Goal: Information Seeking & Learning: Learn about a topic

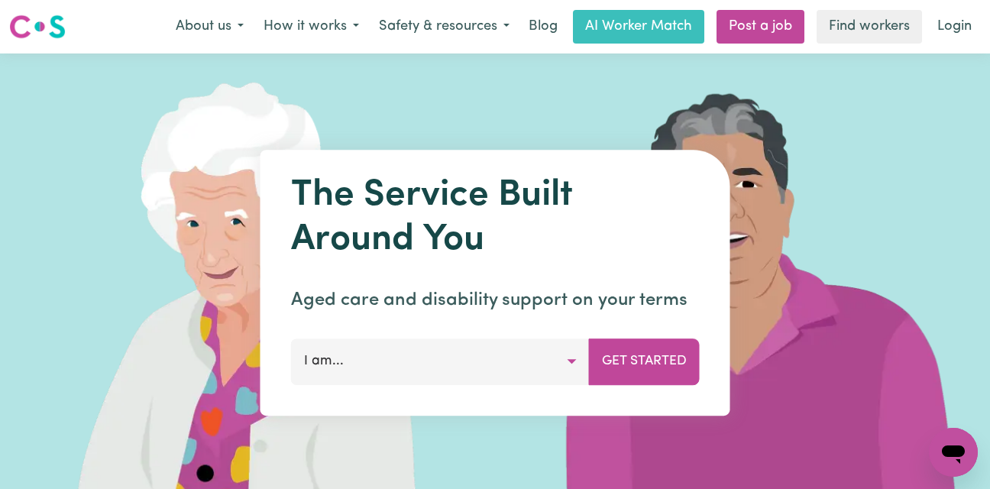
click at [229, 27] on button "About us" at bounding box center [210, 27] width 88 height 32
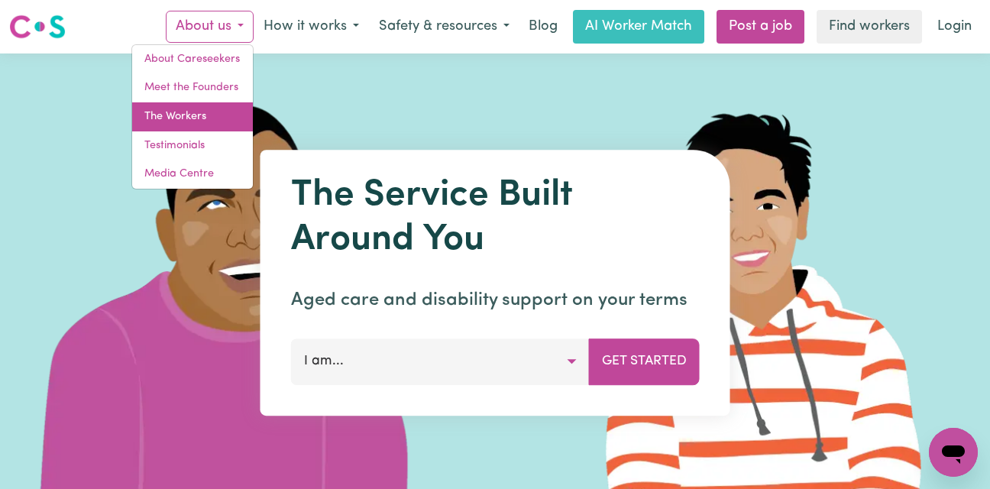
click at [200, 115] on link "The Workers" at bounding box center [192, 116] width 121 height 29
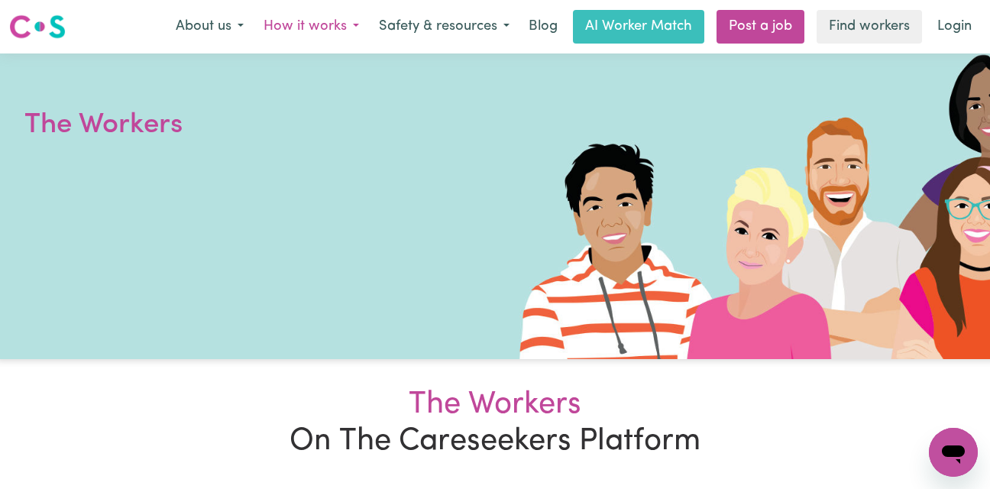
click at [303, 21] on button "How it works" at bounding box center [311, 27] width 115 height 32
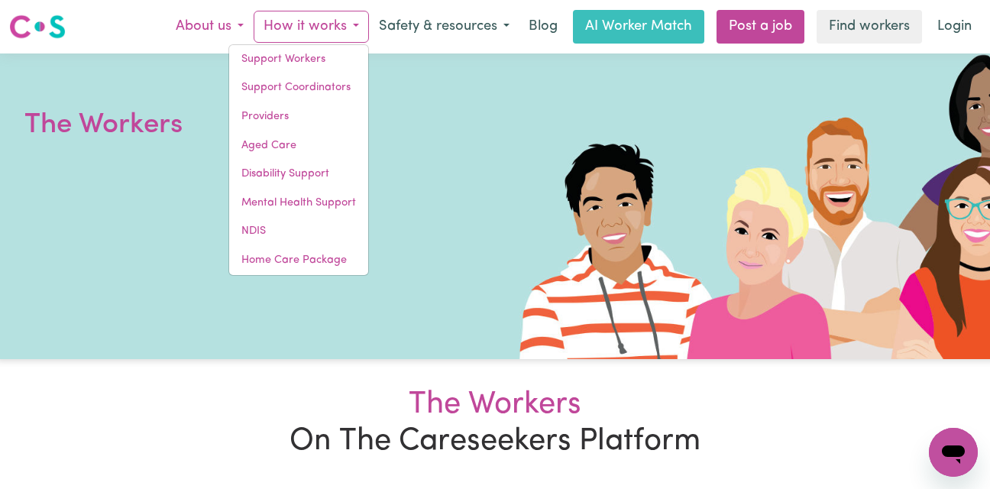
click at [235, 32] on button "About us" at bounding box center [210, 27] width 88 height 32
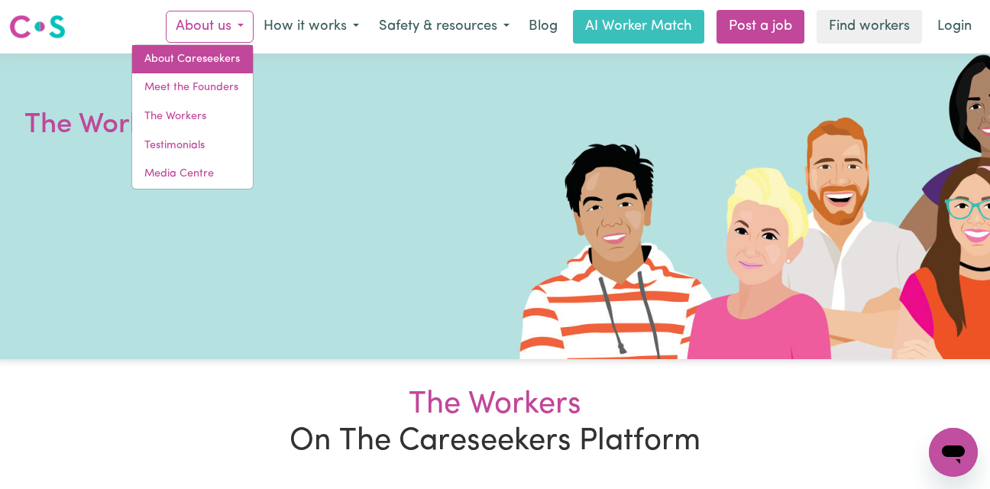
click at [225, 50] on link "About Careseekers" at bounding box center [192, 59] width 121 height 29
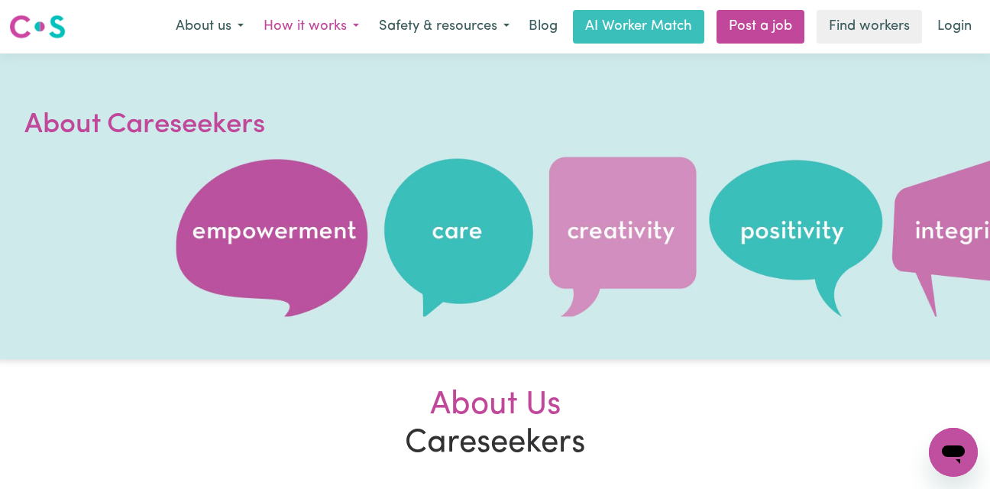
click at [322, 31] on button "How it works" at bounding box center [311, 27] width 115 height 32
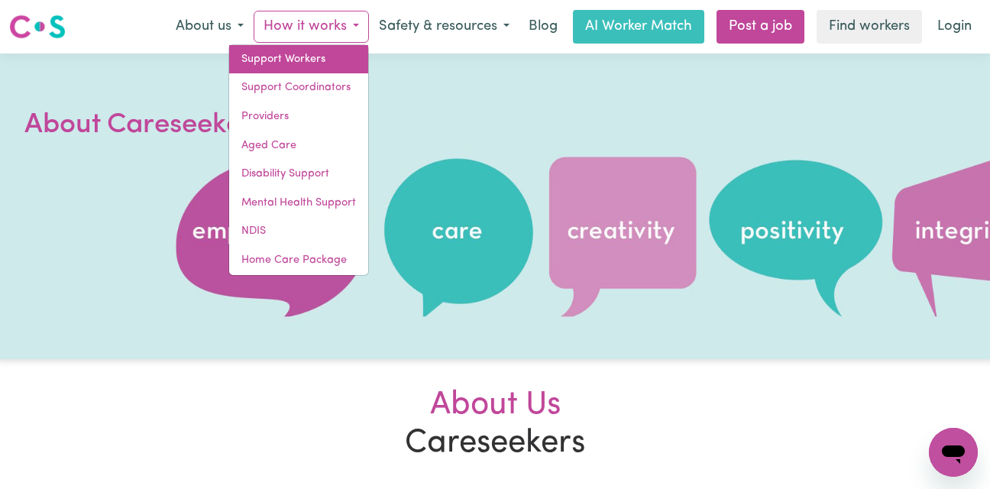
click at [309, 60] on link "Support Workers" at bounding box center [298, 59] width 139 height 29
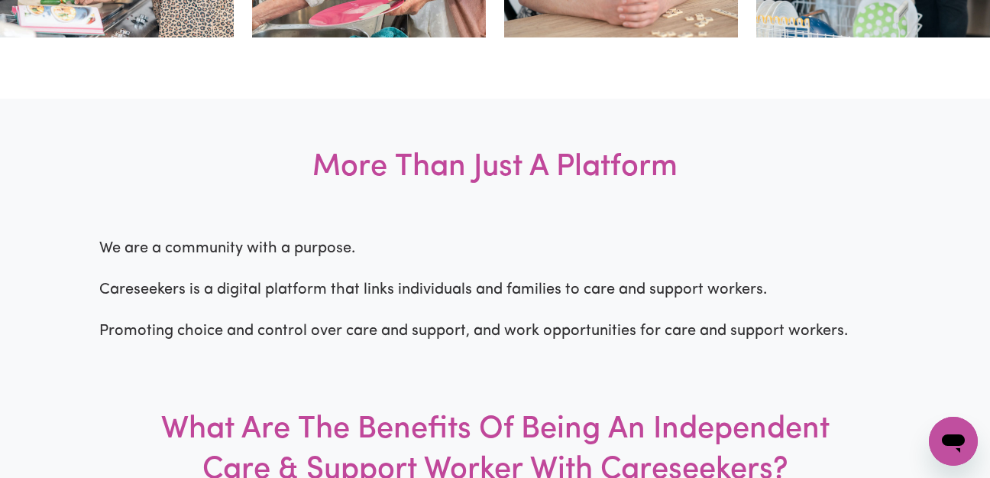
scroll to position [1034, 0]
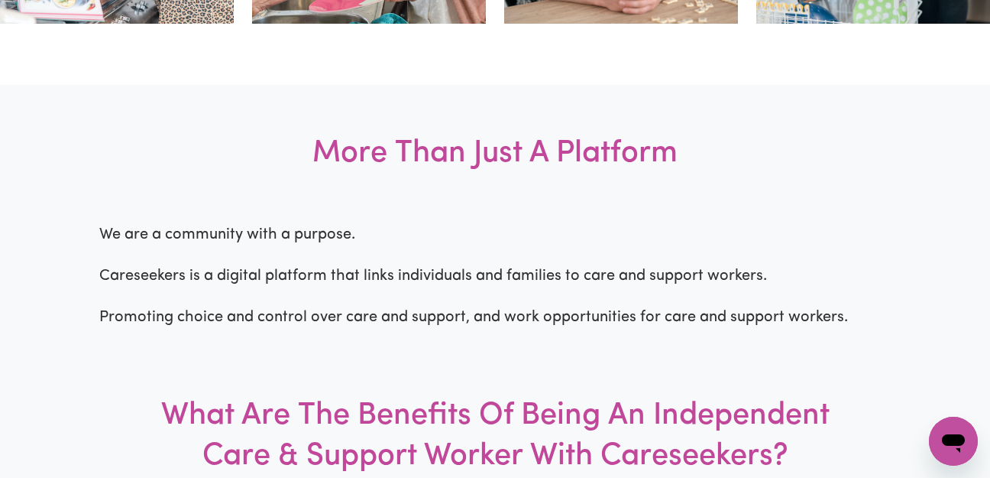
drag, startPoint x: 994, startPoint y: 25, endPoint x: 996, endPoint y: 50, distance: 25.3
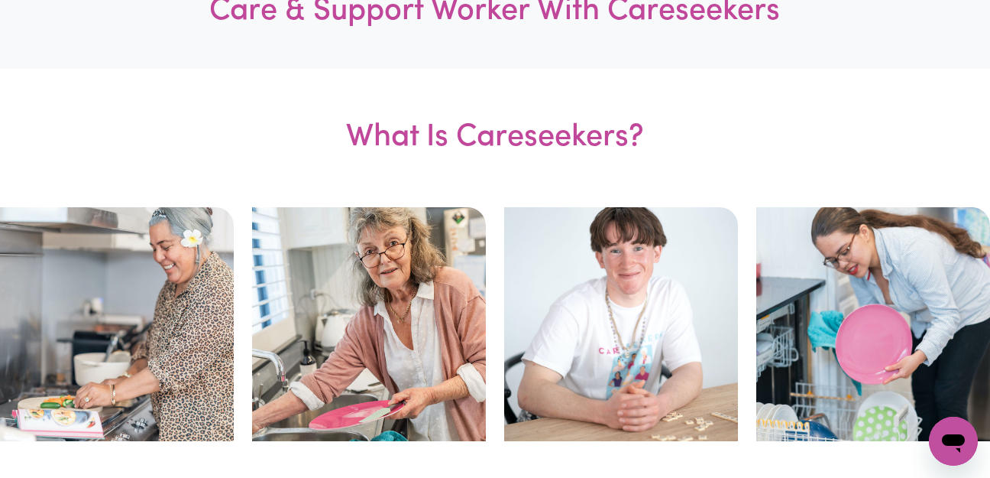
scroll to position [60, 0]
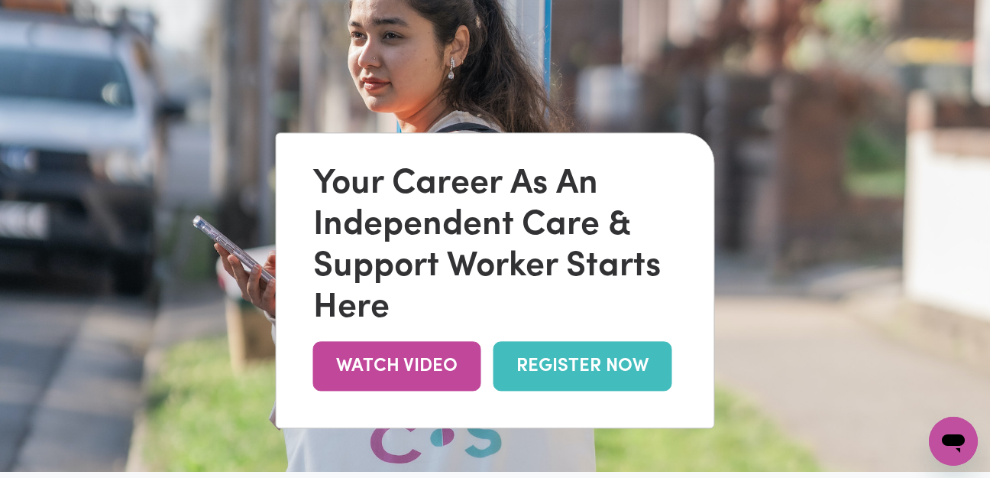
click at [987, 48] on img at bounding box center [495, 233] width 990 height 478
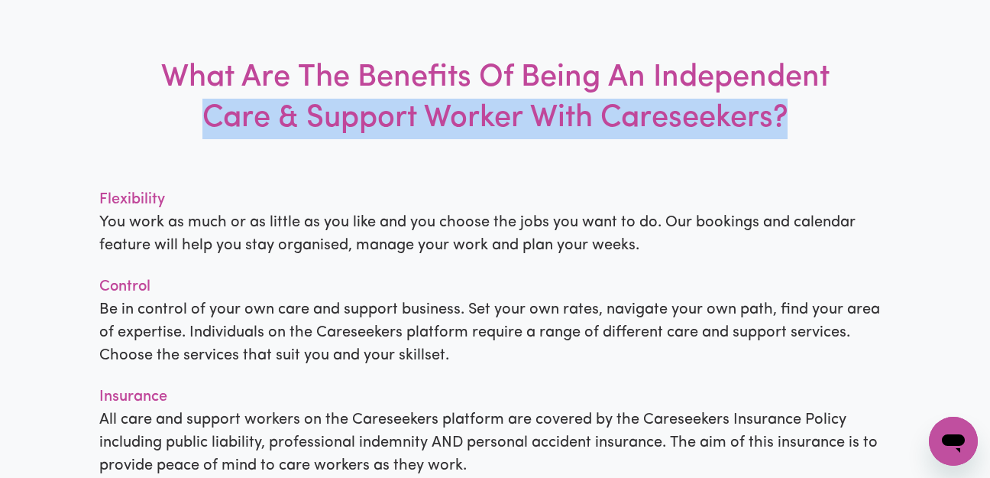
scroll to position [1371, 9]
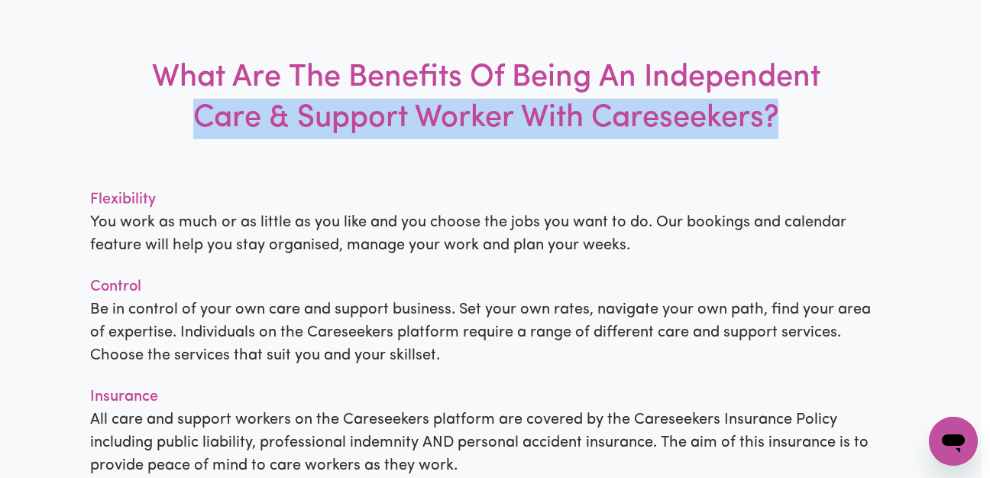
click at [978, 113] on div "More Than Just A Platform We are a community with a purpose. Careseekers is a d…" at bounding box center [486, 215] width 990 height 936
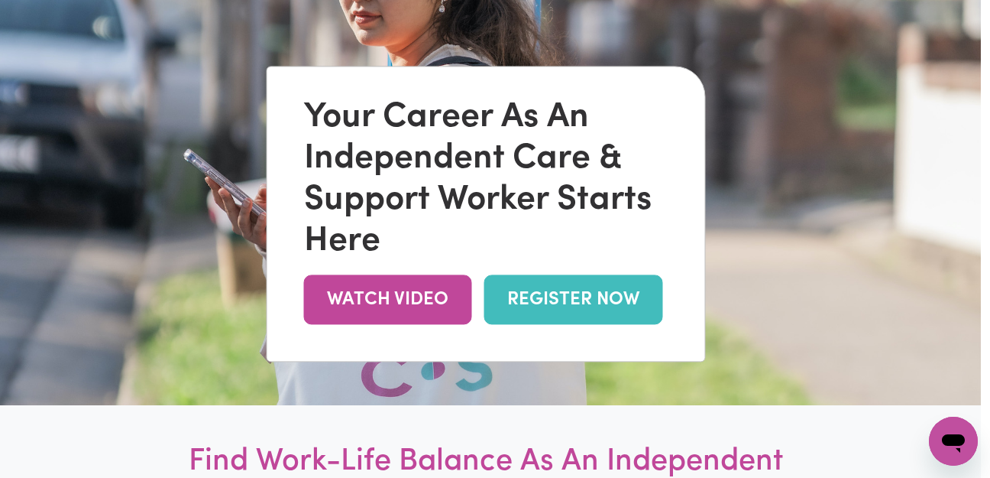
scroll to position [0, 9]
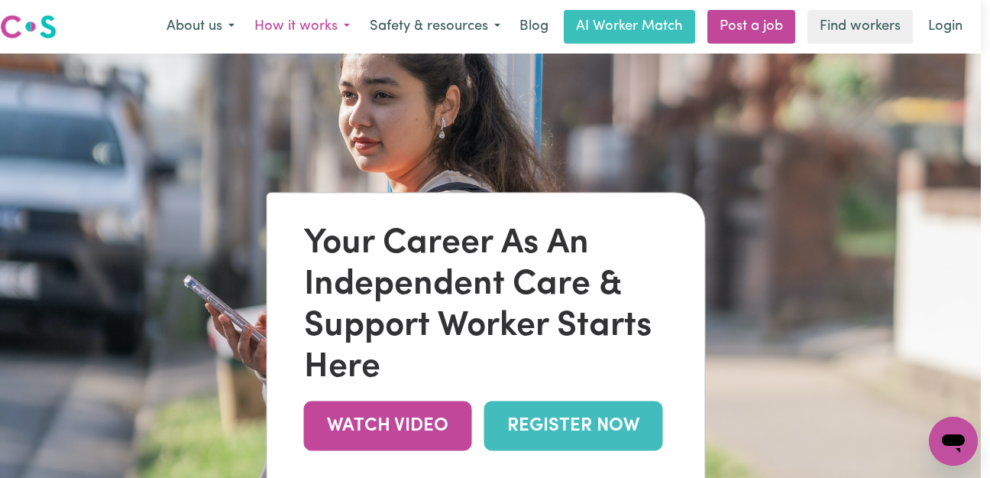
click at [347, 24] on button "How it works" at bounding box center [301, 27] width 115 height 32
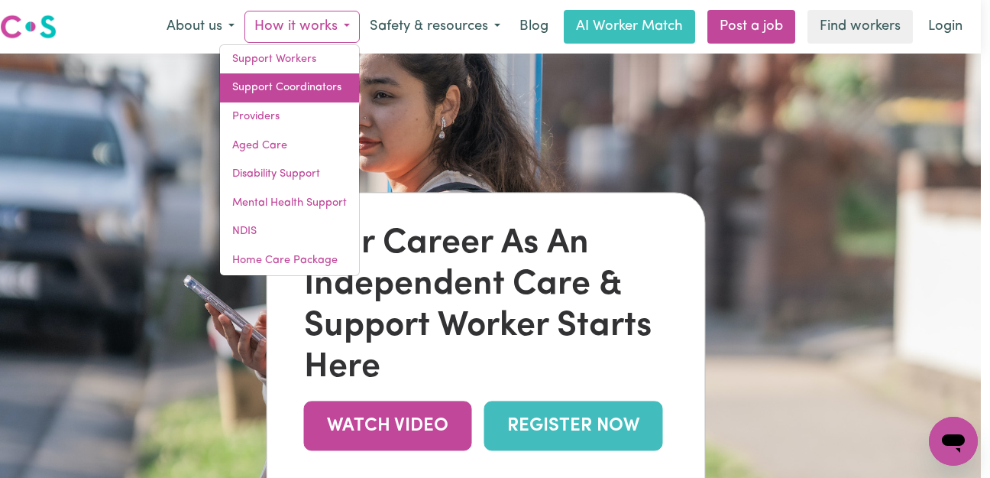
click at [298, 82] on link "Support Coordinators" at bounding box center [289, 87] width 139 height 29
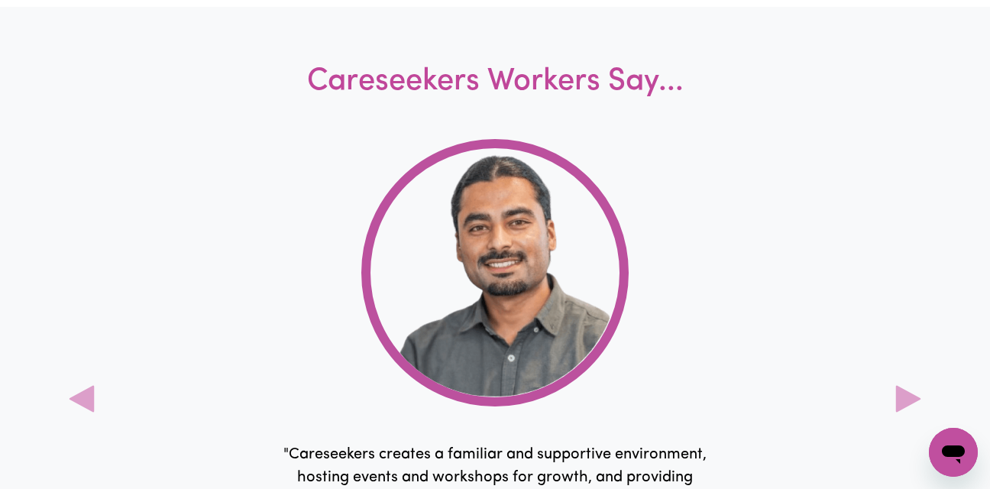
scroll to position [5479, 0]
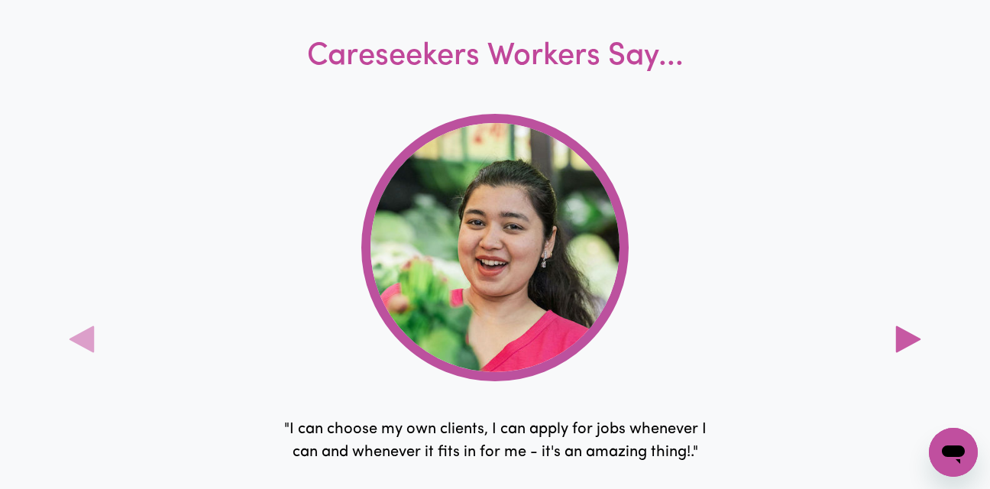
click at [917, 349] on icon at bounding box center [907, 338] width 25 height 27
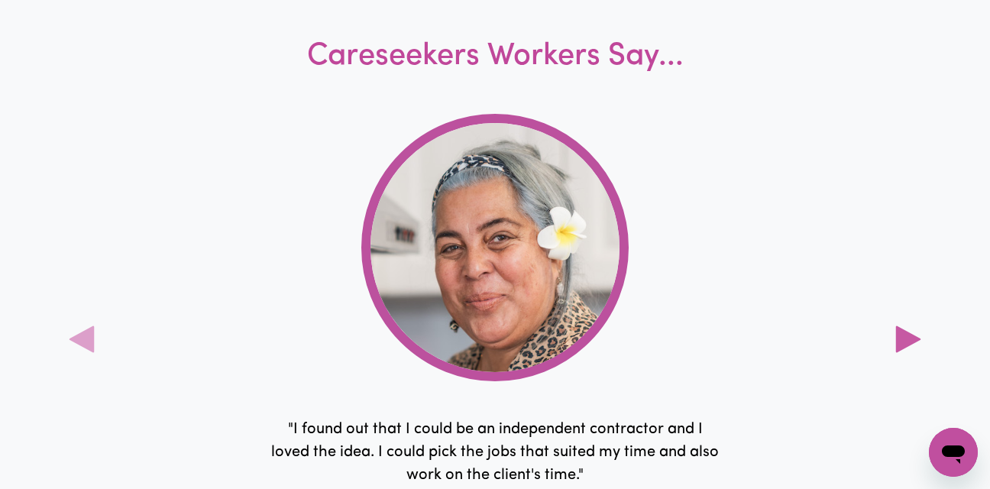
click at [917, 349] on icon at bounding box center [907, 338] width 25 height 27
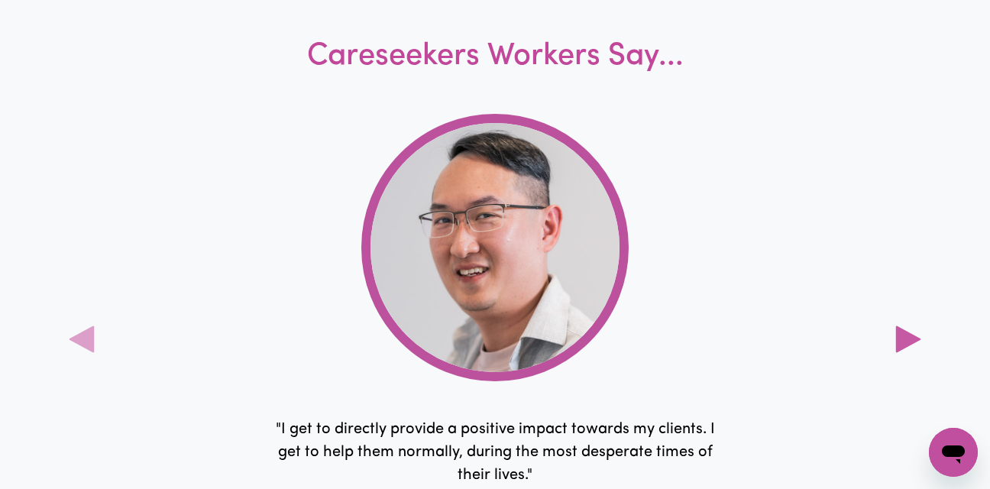
click at [917, 349] on icon at bounding box center [907, 338] width 25 height 27
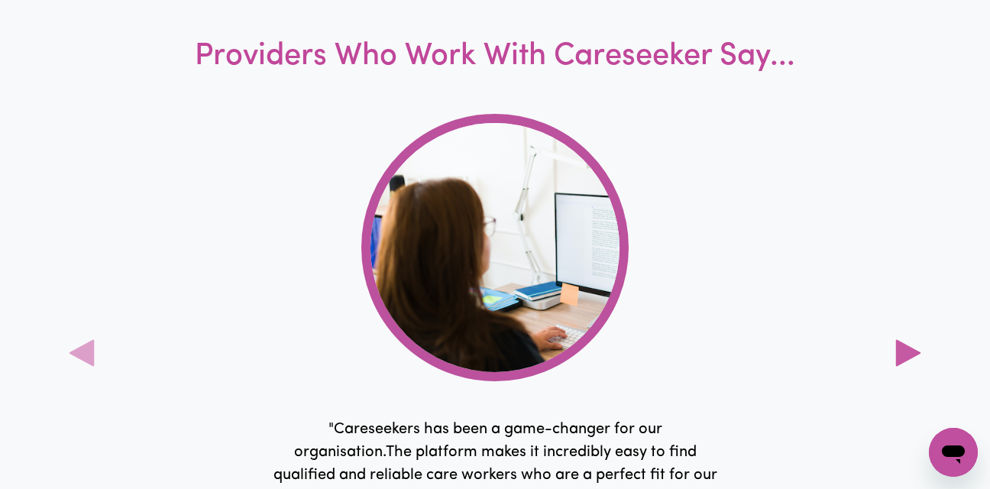
click at [917, 349] on icon at bounding box center [908, 353] width 31 height 31
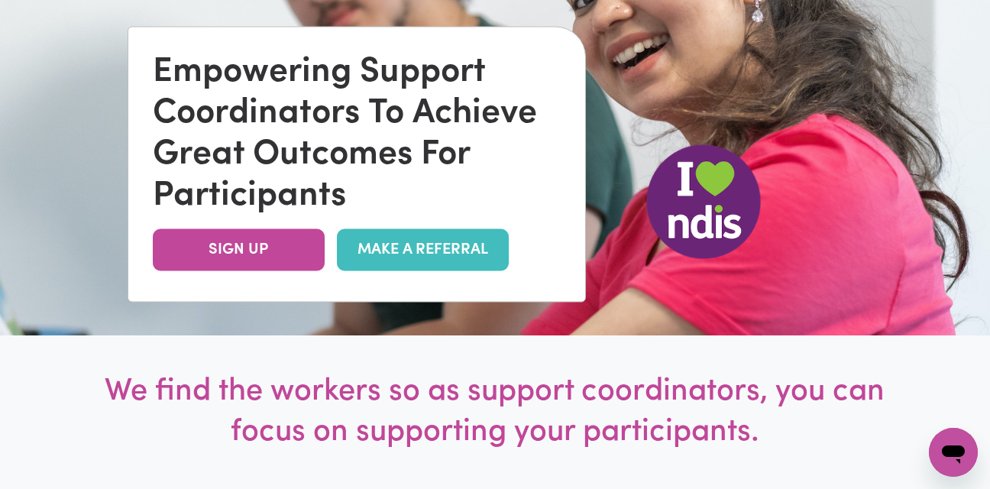
scroll to position [0, 0]
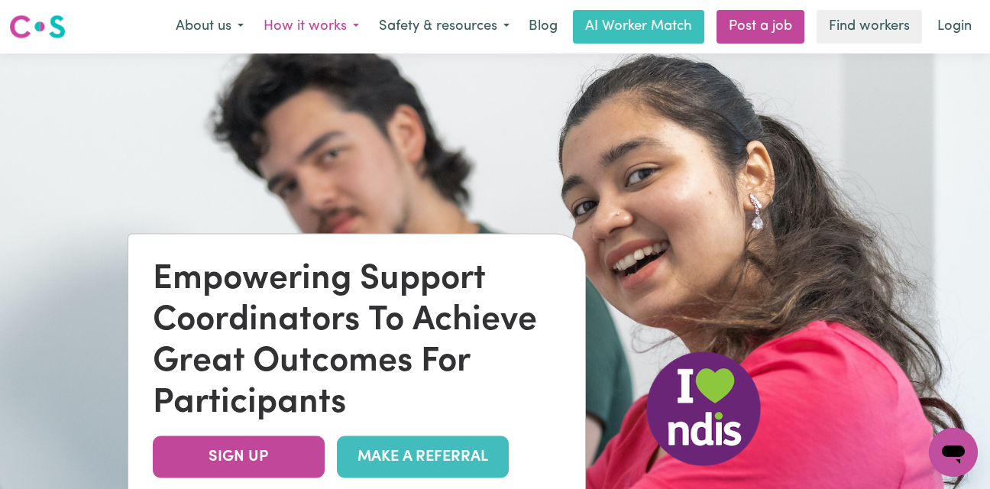
click at [343, 30] on button "How it works" at bounding box center [311, 27] width 115 height 32
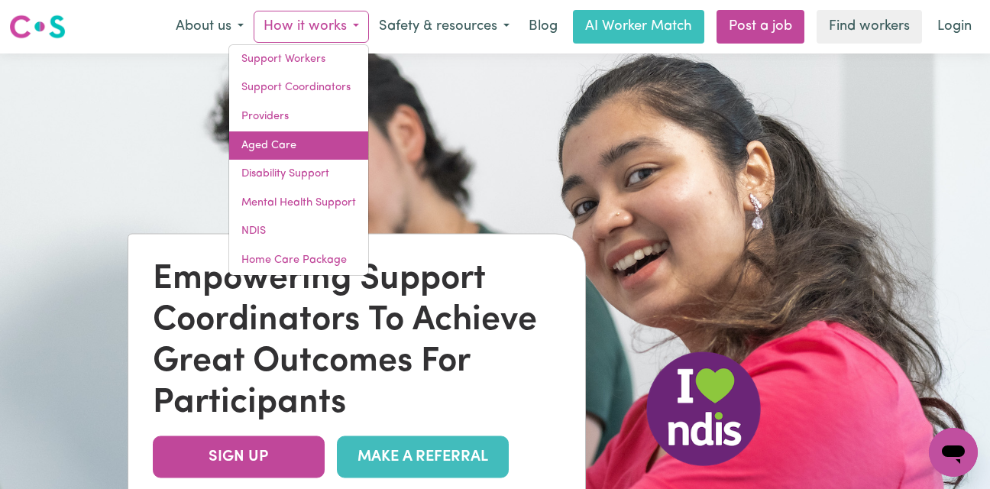
click at [278, 139] on link "Aged Care" at bounding box center [298, 145] width 139 height 29
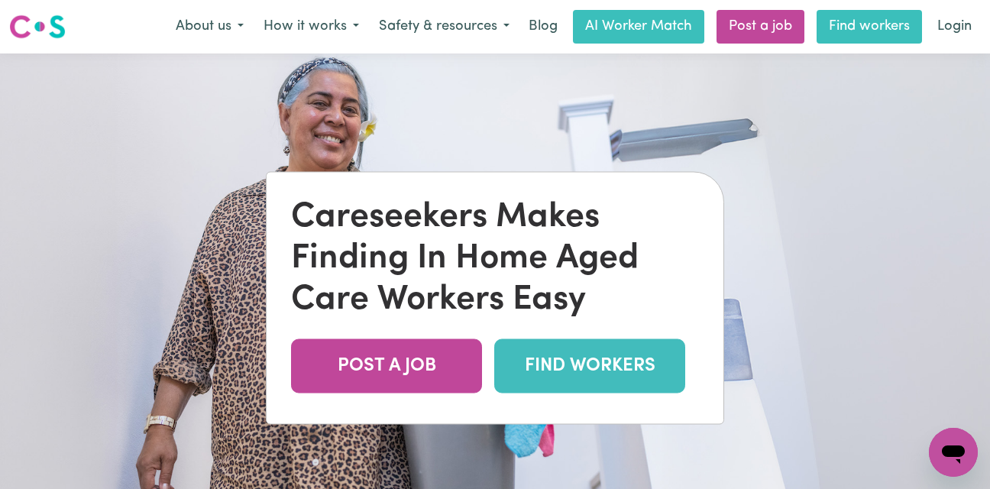
click at [844, 27] on link "Find workers" at bounding box center [869, 27] width 105 height 34
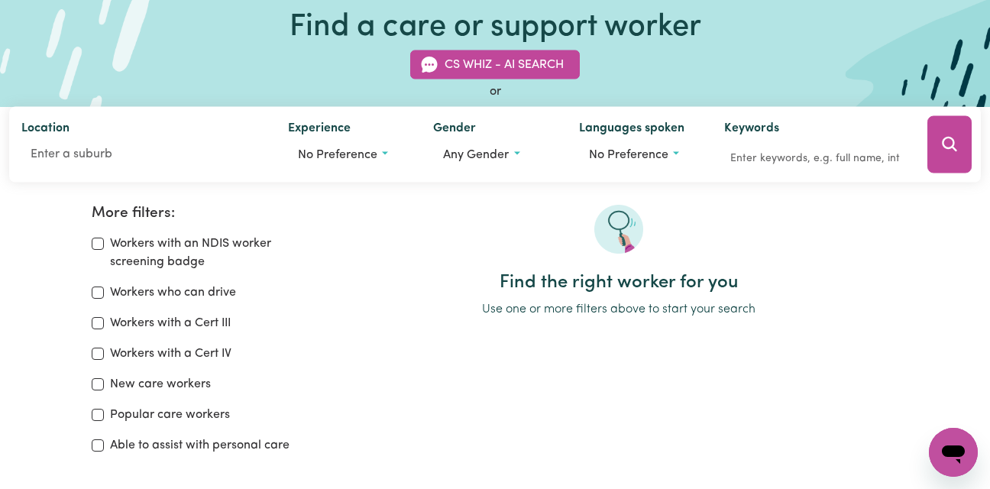
scroll to position [108, 0]
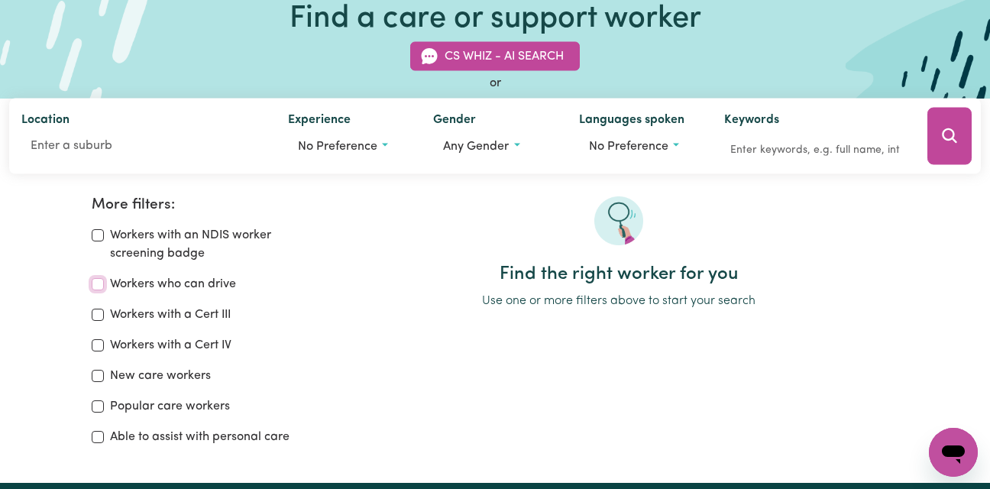
click at [94, 282] on input "Workers who can drive" at bounding box center [98, 284] width 12 height 12
checkbox input "true"
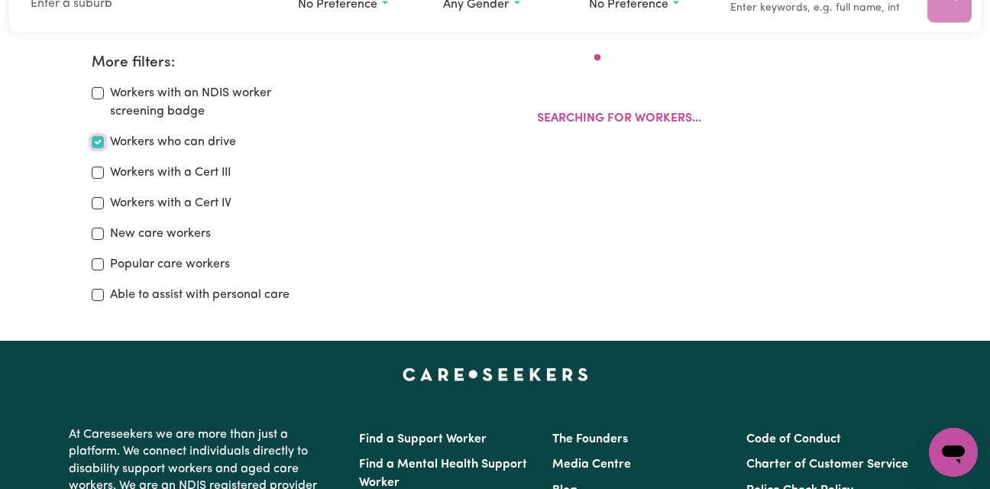
scroll to position [255, 0]
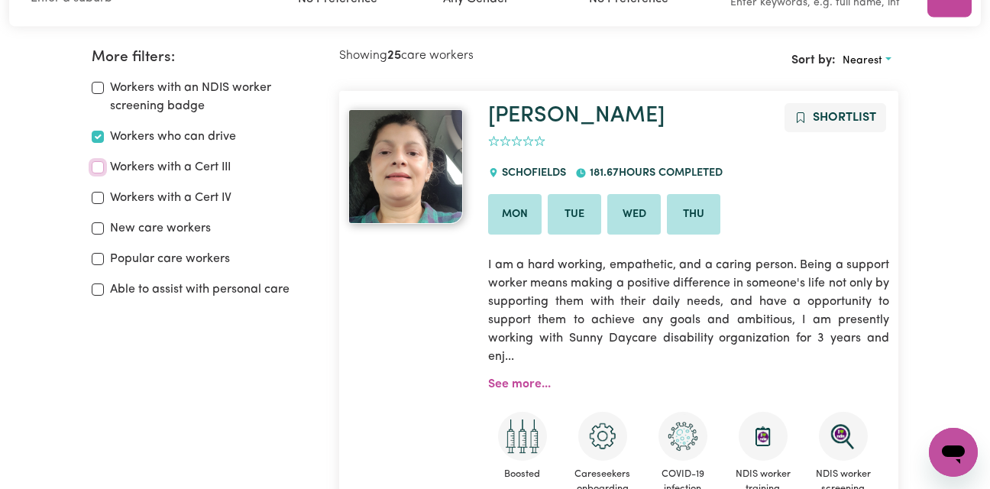
click at [99, 170] on input "Workers with a Cert III" at bounding box center [98, 167] width 12 height 12
checkbox input "true"
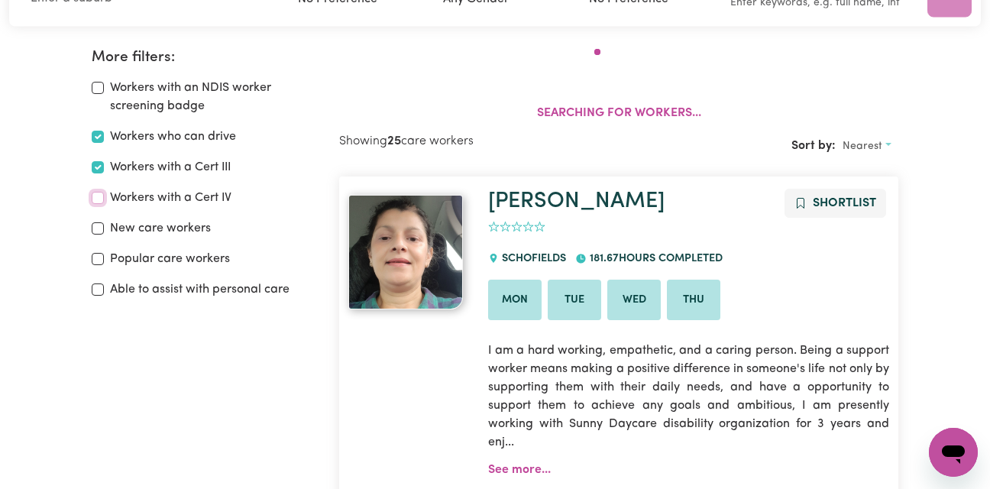
click at [96, 196] on input "Workers with a Cert IV" at bounding box center [98, 198] width 12 height 12
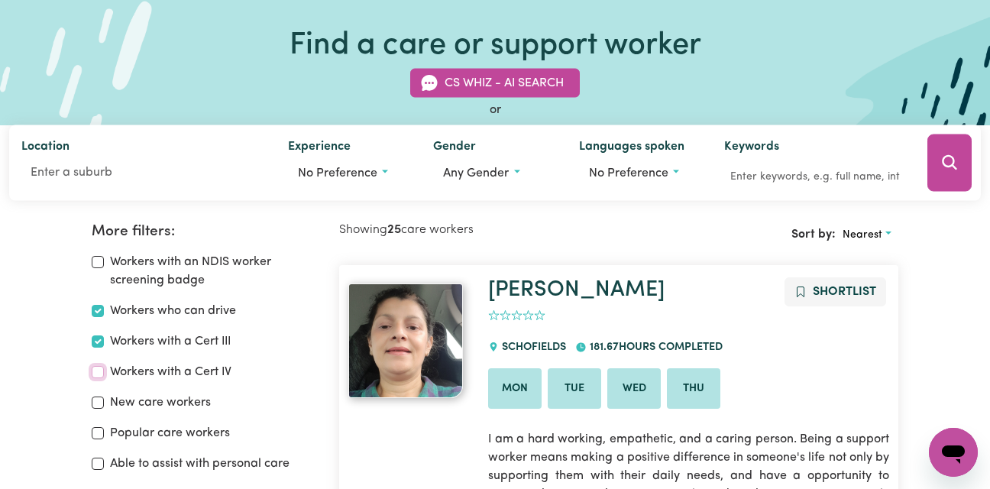
scroll to position [146, 0]
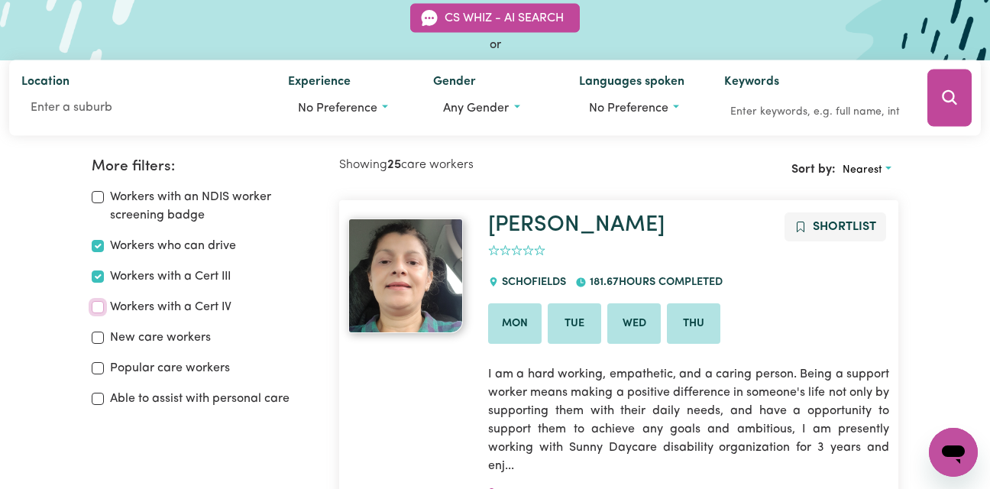
click at [99, 306] on input "Workers with a Cert IV" at bounding box center [98, 307] width 12 height 12
checkbox input "true"
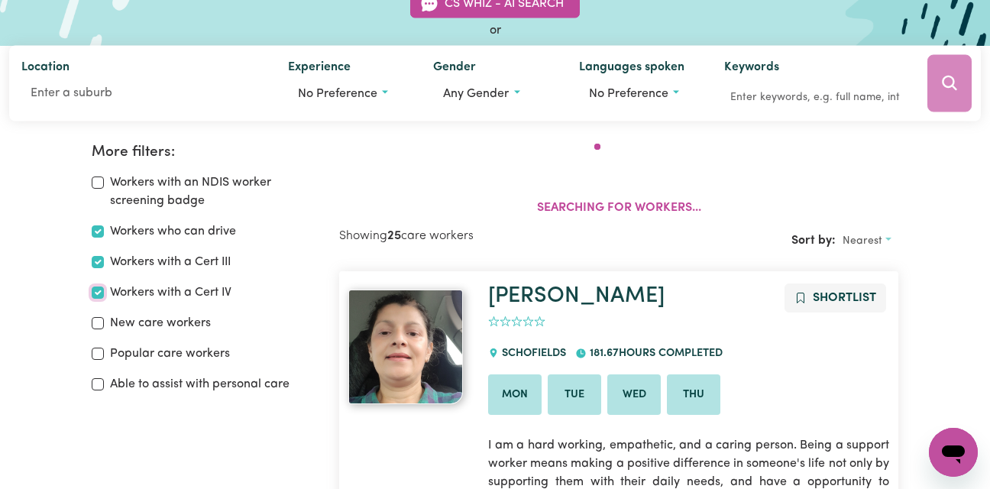
scroll to position [255, 0]
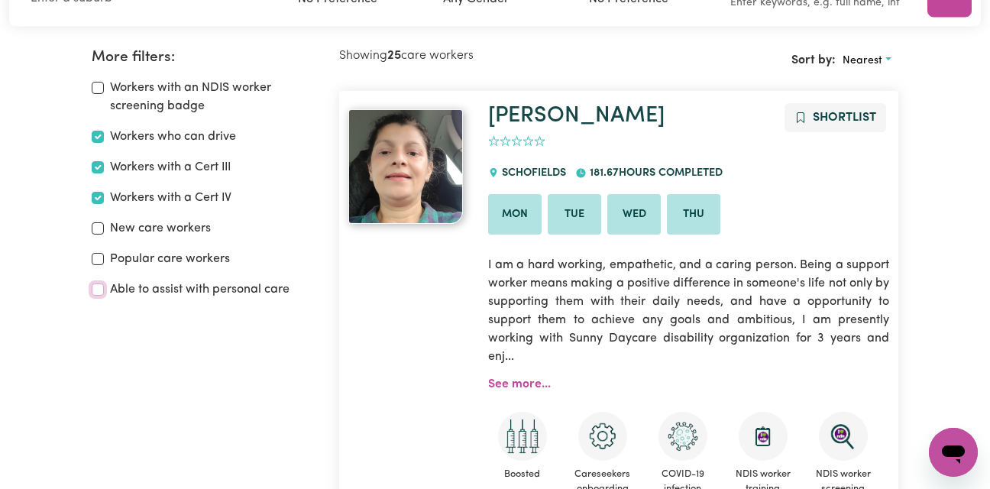
click at [100, 290] on input "Able to assist with personal care" at bounding box center [98, 289] width 12 height 12
checkbox input "true"
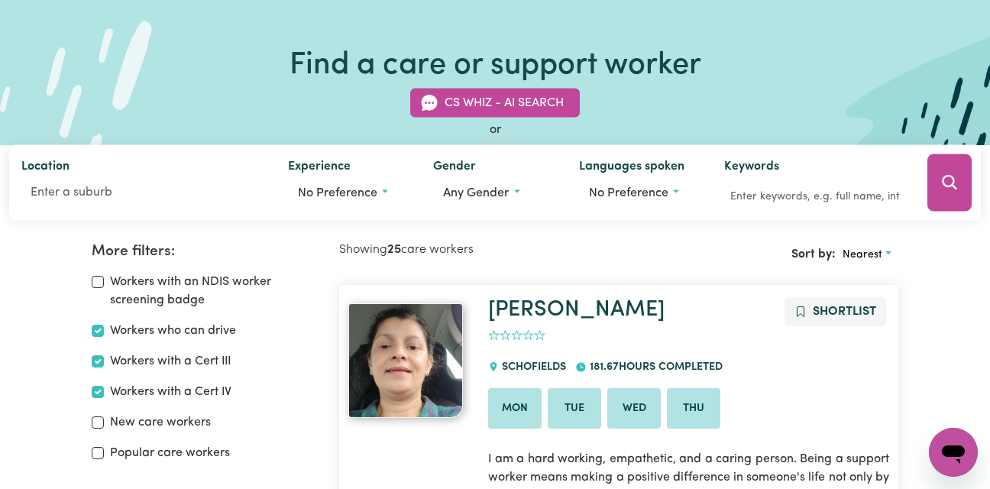
scroll to position [18, 0]
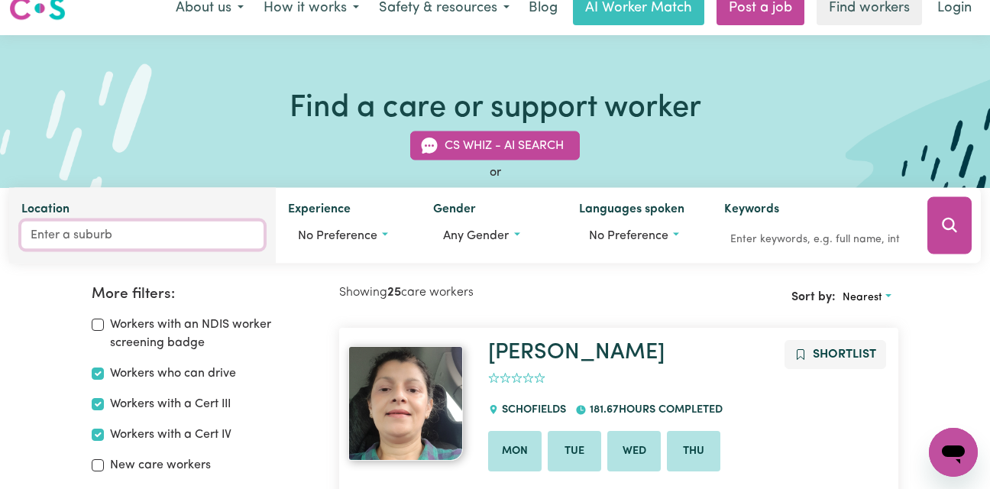
click at [65, 232] on input "Location" at bounding box center [142, 236] width 242 height 28
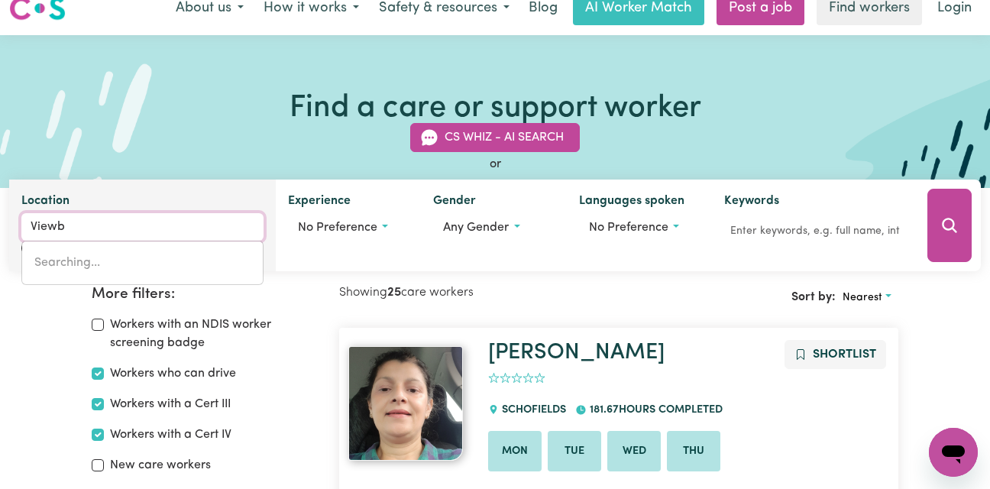
type input "Viewba"
type input "ViewbaNK, [GEOGRAPHIC_DATA], 3084"
type input "Viewban"
type input "ViewbanK, [GEOGRAPHIC_DATA], 3084"
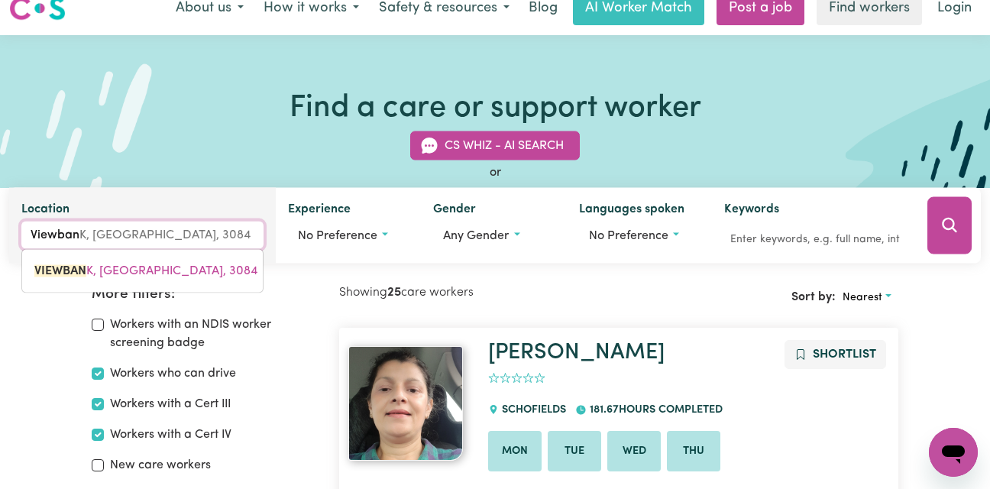
type input "Viewbank"
type input "Viewbank, Victoria, 3084"
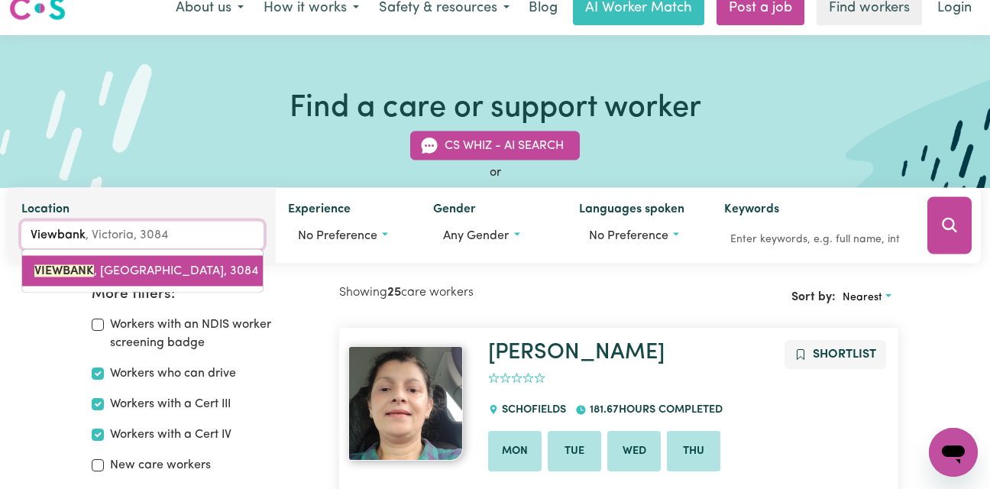
click at [89, 271] on mark "VIEWBANK" at bounding box center [64, 271] width 60 height 12
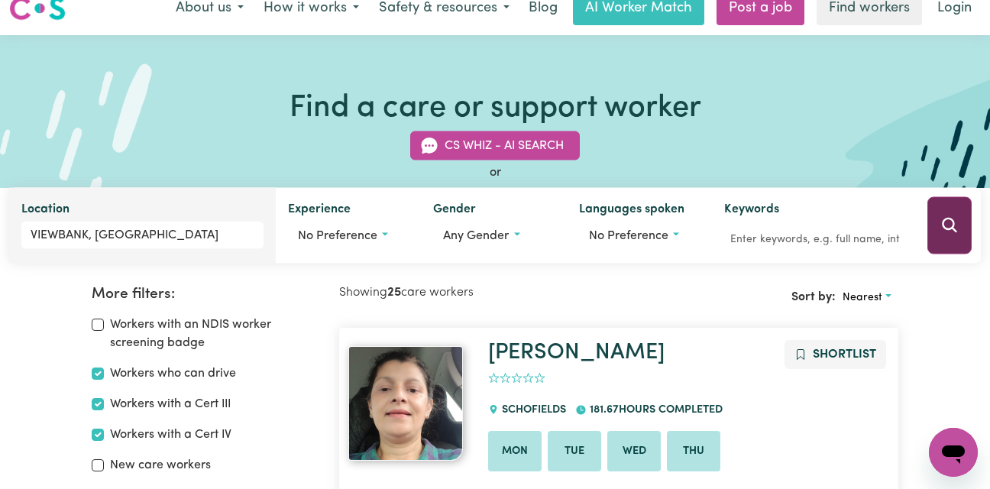
click at [948, 229] on icon "Search" at bounding box center [950, 225] width 18 height 18
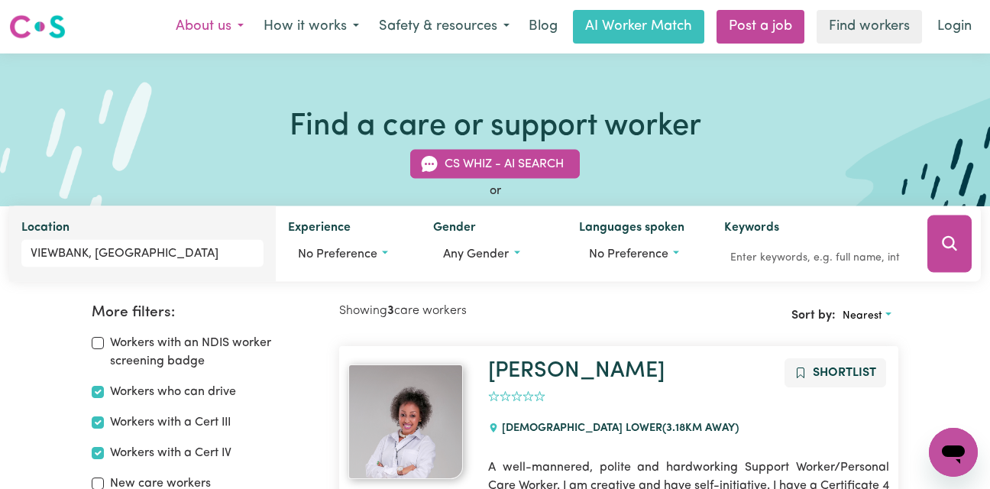
click at [224, 25] on button "About us" at bounding box center [210, 27] width 88 height 32
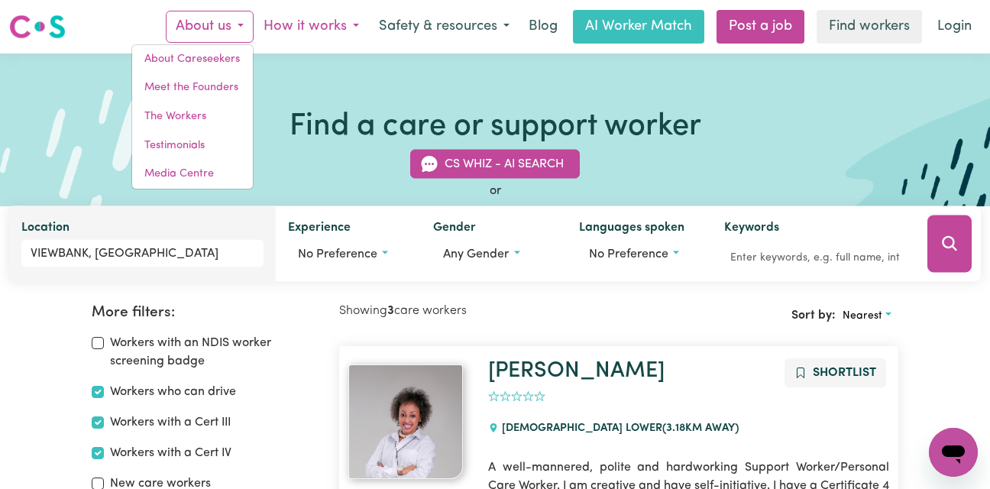
click at [334, 24] on button "How it works" at bounding box center [311, 27] width 115 height 32
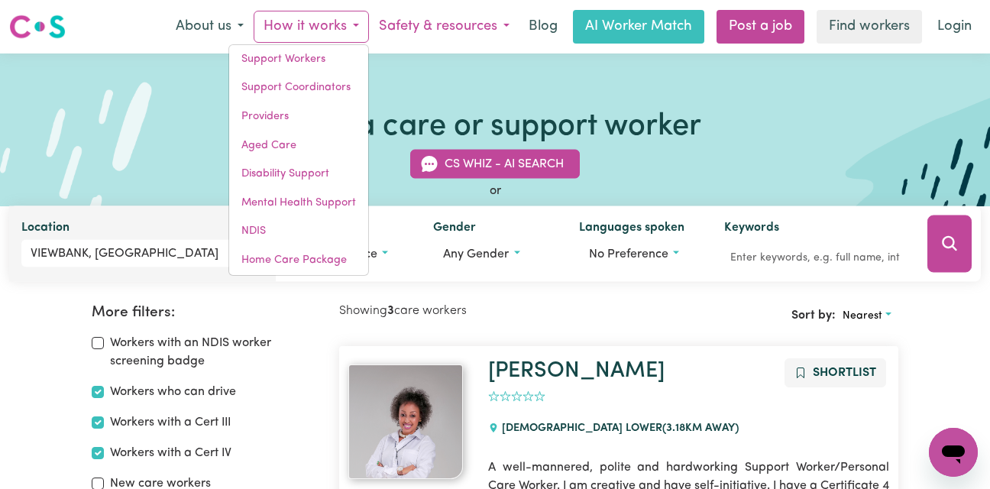
click at [426, 25] on button "Safety & resources" at bounding box center [444, 27] width 151 height 32
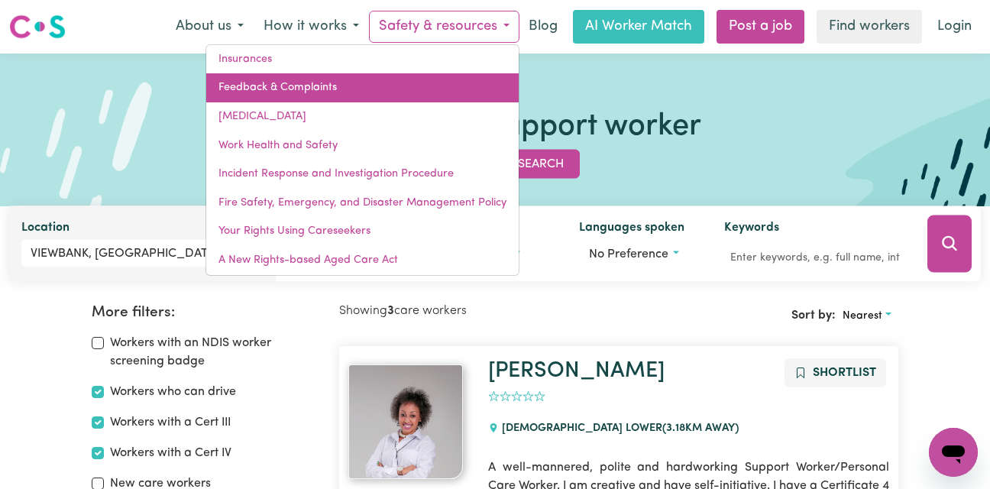
click at [327, 97] on link "Feedback & Complaints" at bounding box center [362, 87] width 312 height 29
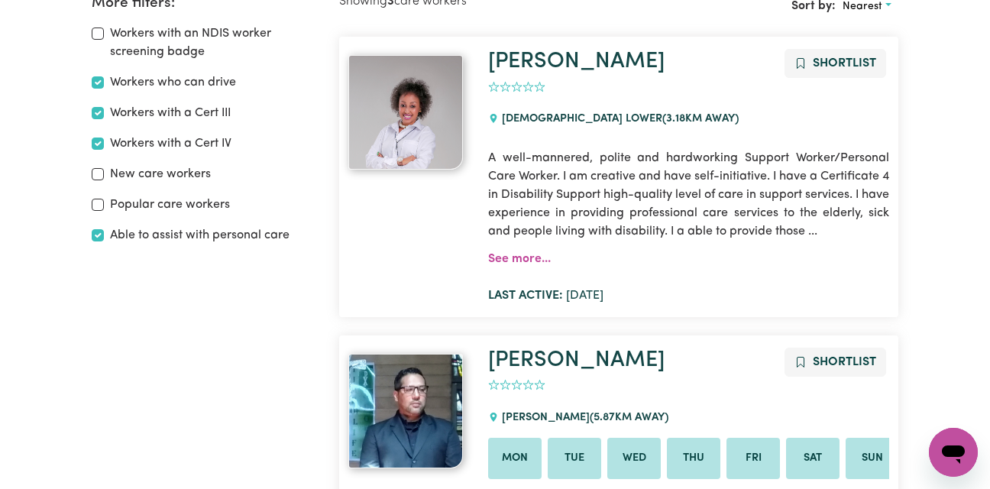
scroll to position [296, 0]
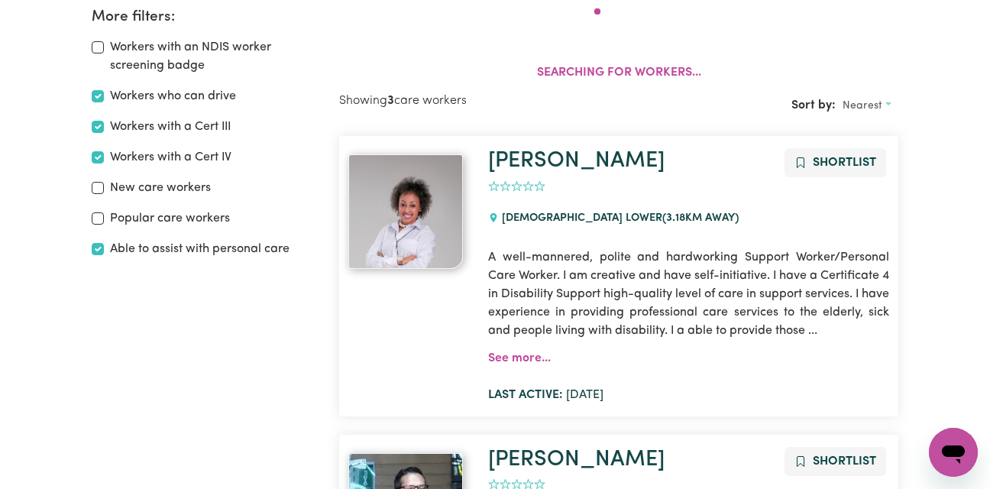
scroll to position [255, 0]
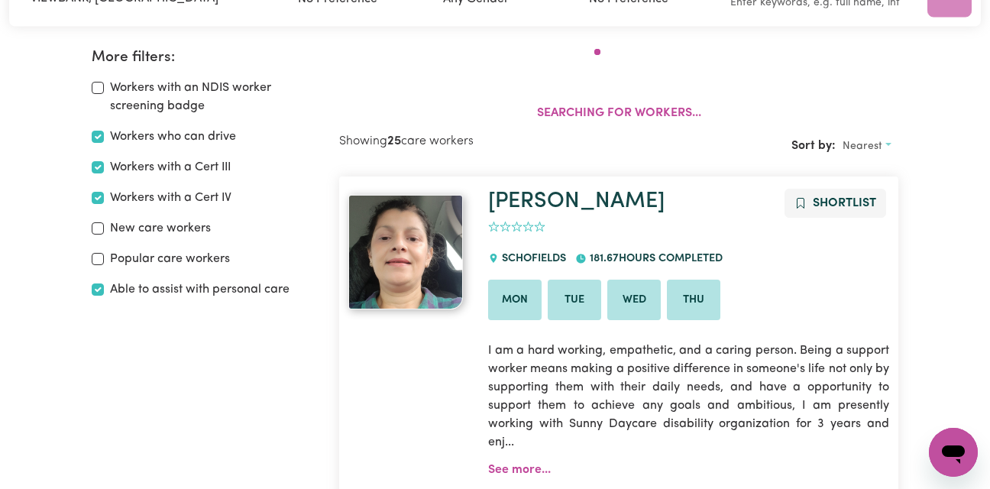
scroll to position [146, 0]
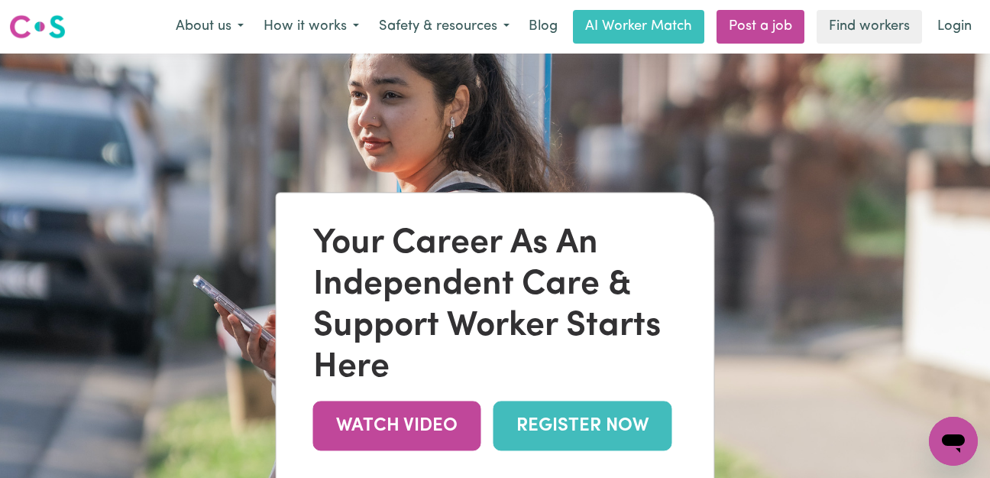
scroll to position [0, 6]
